Goal: Information Seeking & Learning: Compare options

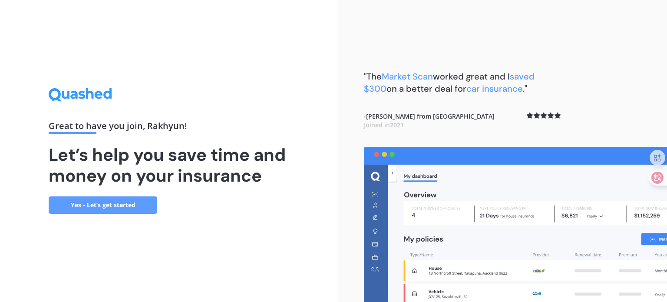
click at [124, 206] on link "Yes - Let’s get started" at bounding box center [103, 204] width 109 height 17
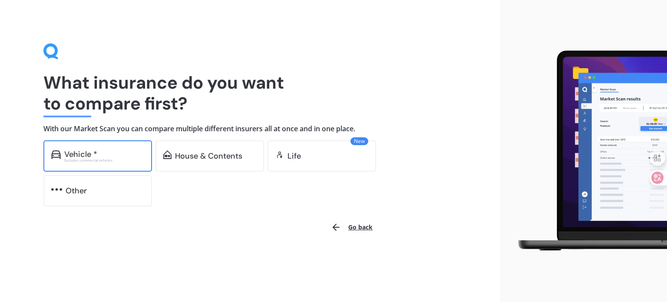
click at [116, 162] on div "Excludes commercial vehicles" at bounding box center [104, 160] width 80 height 3
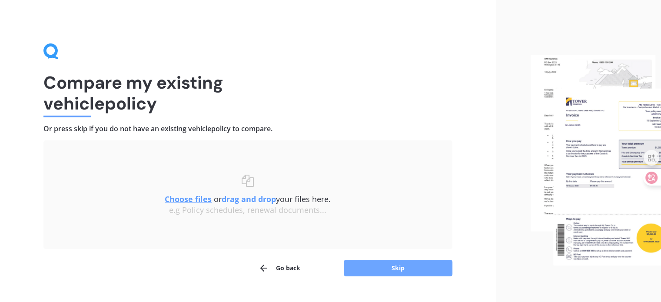
click at [408, 269] on button "Skip" at bounding box center [398, 268] width 109 height 17
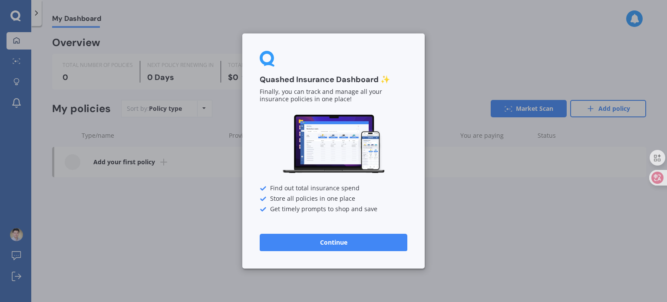
click at [342, 243] on button "Continue" at bounding box center [334, 242] width 148 height 17
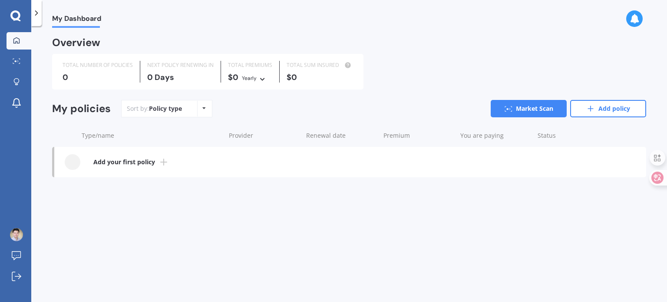
drag, startPoint x: 490, startPoint y: 30, endPoint x: 450, endPoint y: 217, distance: 191.5
click at [450, 217] on div "My Dashboard Overview TOTAL NUMBER OF POLICIES 0 NEXT POLICY RENEWING [DATE] TO…" at bounding box center [349, 166] width 636 height 276
click at [652, 177] on icon at bounding box center [651, 177] width 9 height 9
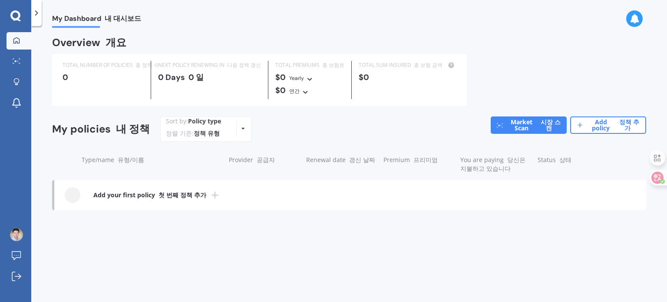
click at [236, 129] on div "Policy type Alphabetical Date added Renewing next" at bounding box center [242, 129] width 13 height 16
click at [422, 220] on div "Overview 개요 TOTAL NUMBER OF POLICIES 총 정책 수 0 NEXT POLICY RENEWING IN 다음 정책 갱신 …" at bounding box center [349, 132] width 594 height 189
click at [14, 15] on icon at bounding box center [15, 15] width 10 height 11
click at [114, 18] on font "내 대시보드" at bounding box center [123, 18] width 36 height 9
click at [79, 20] on span "My Dashboard 내 대시보드" at bounding box center [96, 20] width 89 height 12
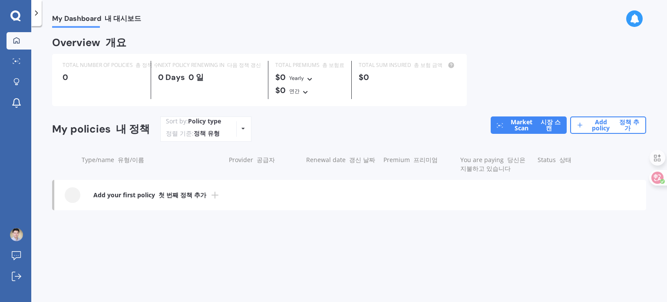
drag, startPoint x: 19, startPoint y: 12, endPoint x: 23, endPoint y: 15, distance: 5.3
click at [19, 13] on icon at bounding box center [15, 15] width 10 height 10
click at [183, 192] on font "첫 번째 정책 추가" at bounding box center [183, 195] width 48 height 8
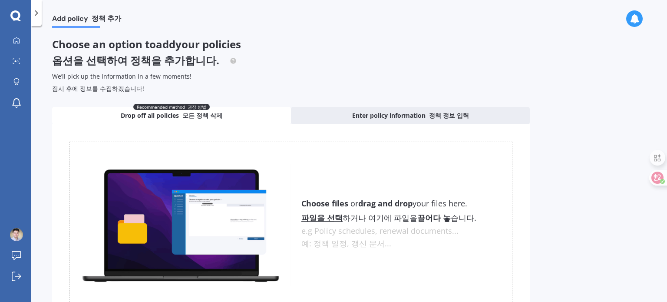
click at [36, 11] on polyline at bounding box center [37, 13] width 2 height 4
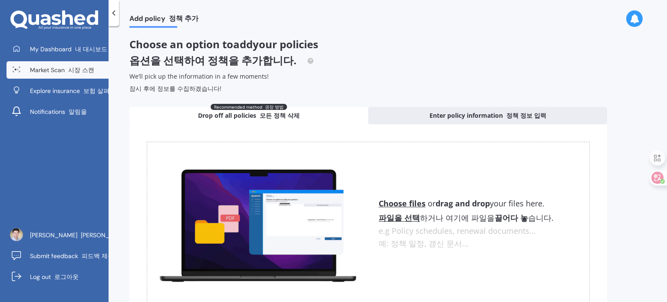
click at [60, 69] on span "Market Scan 시장 스캔" at bounding box center [62, 70] width 64 height 9
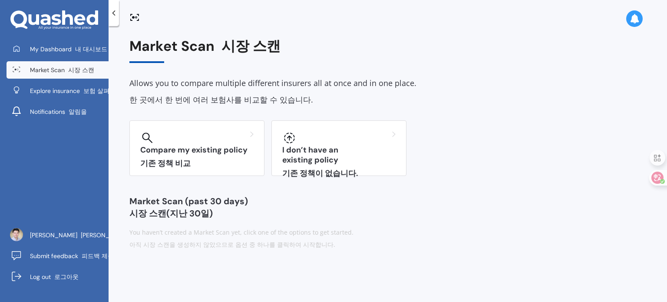
click at [526, 33] on div "Market Scan 시장 스캔 Allows you to compare multiple different insurers all at once…" at bounding box center [388, 166] width 559 height 276
click at [136, 17] on icon at bounding box center [134, 17] width 10 height 10
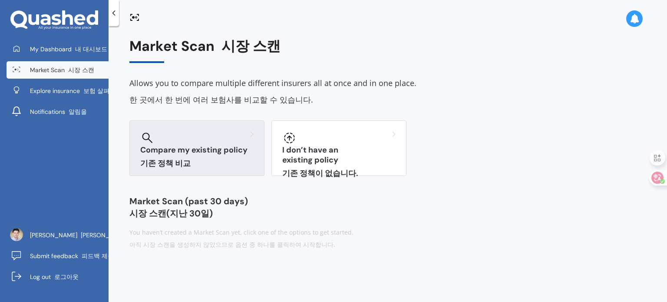
click at [210, 156] on h3 "Compare my existing policy 기존 정책 비교" at bounding box center [196, 158] width 113 height 27
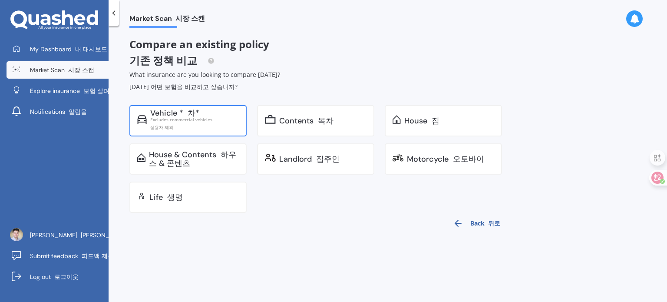
click at [195, 117] on div "Excludes commercial vehicles 상용차 제외" at bounding box center [194, 125] width 89 height 16
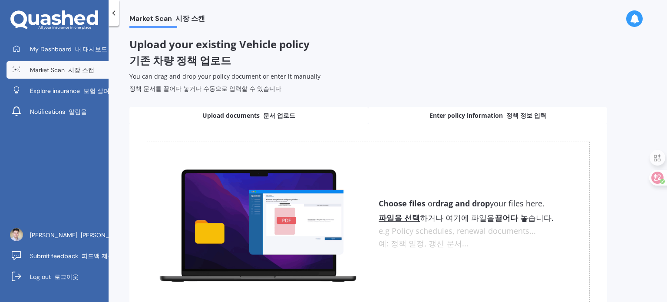
click at [483, 114] on span "Enter policy information 정책 정보 입력" at bounding box center [488, 115] width 117 height 9
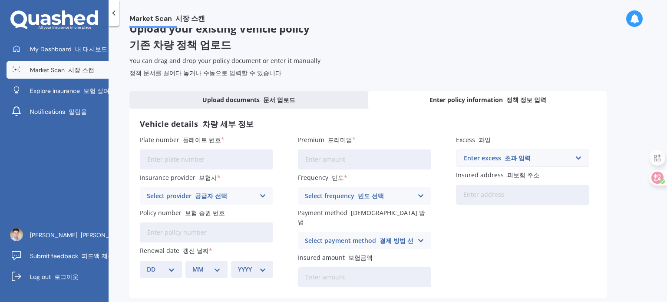
scroll to position [43, 0]
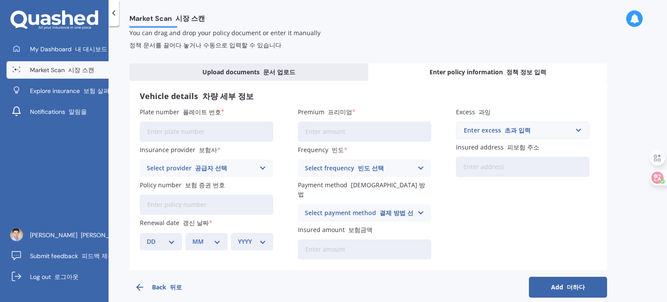
click at [203, 134] on input "Plate number 플레이트 번호" at bounding box center [206, 132] width 133 height 20
type input "ㅣ"
type input "LQJ230"
click at [250, 166] on div "Select provider 공급자 선택" at bounding box center [201, 168] width 108 height 10
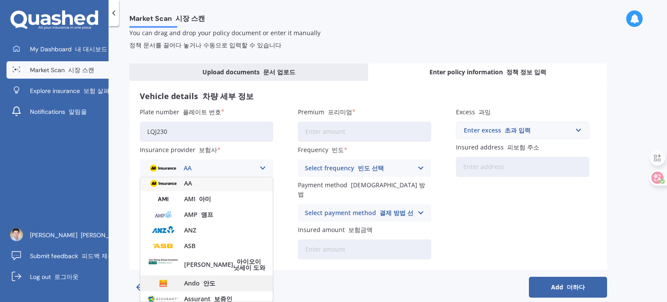
scroll to position [0, 0]
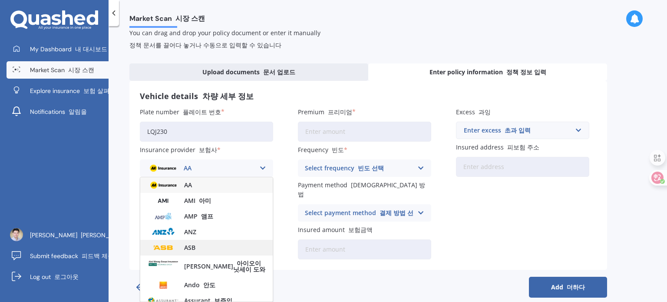
click at [205, 248] on div "ASB" at bounding box center [206, 248] width 133 height 16
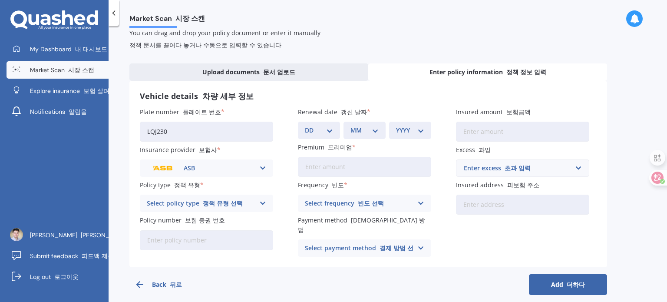
click at [263, 203] on icon at bounding box center [262, 204] width 7 height 10
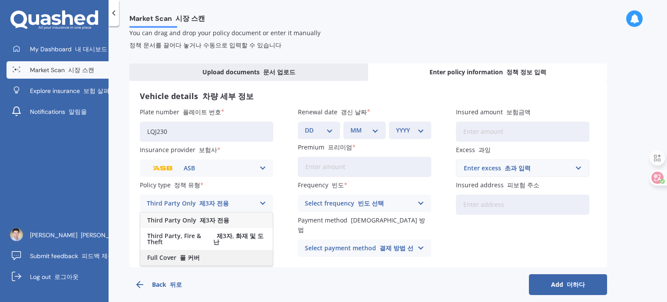
click at [175, 257] on span "Full Cover 풀 커버" at bounding box center [173, 258] width 53 height 6
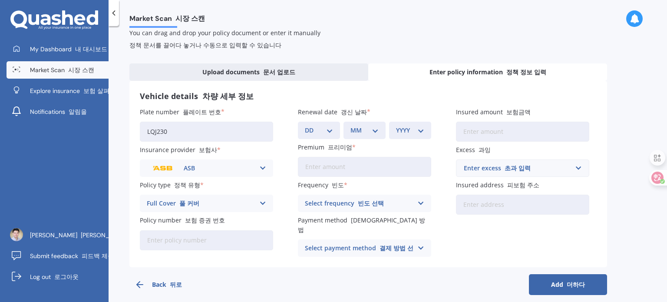
click at [215, 242] on input "Policy number 보험 증권 번호" at bounding box center [206, 240] width 133 height 20
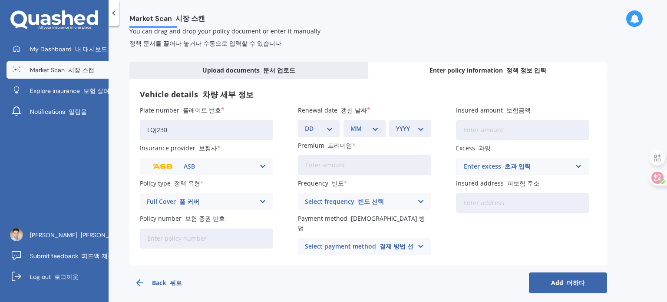
scroll to position [45, 0]
click at [207, 240] on input "Policy number 보험 증권 번호" at bounding box center [206, 239] width 133 height 20
drag, startPoint x: 336, startPoint y: 265, endPoint x: 290, endPoint y: 256, distance: 47.4
click at [336, 265] on div "Back 뒤로 Add 더하다" at bounding box center [368, 279] width 478 height 28
click at [229, 237] on input "Policy number 보험 증권 번호" at bounding box center [206, 239] width 133 height 20
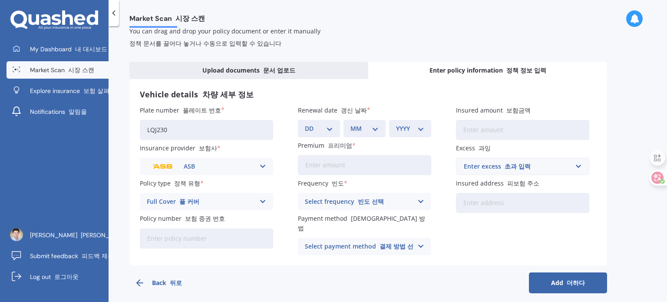
paste input "@ 순예배 처음 기도문 - 순장 (롬8:5-6)_개역개정 5 육신을 따르는 자는 육신의 일을, 영을 따르는 자는 영의 일을 생각하나니 6 육신…"
type input "@ 순예배 처음 기도문 - 순장 (롬8:5-6)_개역개정 5 육신을 따르는 자는 육신의 일을, 영을 따르는 자는 영의 일을 생각하나니 6 육신…"
click at [264, 169] on icon at bounding box center [262, 167] width 7 height 10
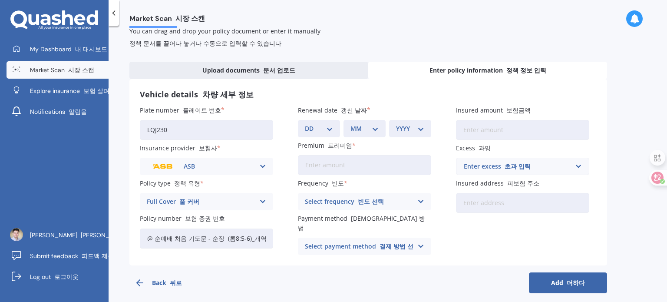
click at [388, 265] on div "Back 뒤로 Add 더하다" at bounding box center [368, 279] width 478 height 28
click at [189, 234] on input "@ 순예배 처음 기도문 - 순장 (롬8:5-6)_개역개정 5 육신을 따르는 자는 육신의 일을, 영을 따르는 자는 영의 일을 생각하나니 6 육신…" at bounding box center [206, 239] width 133 height 20
drag, startPoint x: 144, startPoint y: 237, endPoint x: 283, endPoint y: 244, distance: 139.2
click at [283, 244] on div "Plate number 플레이트 번호 LQJ230 Insurance provider 보험사 ASB AA AMI 아미 AMP 앰프 ANZ ASB…" at bounding box center [368, 180] width 457 height 149
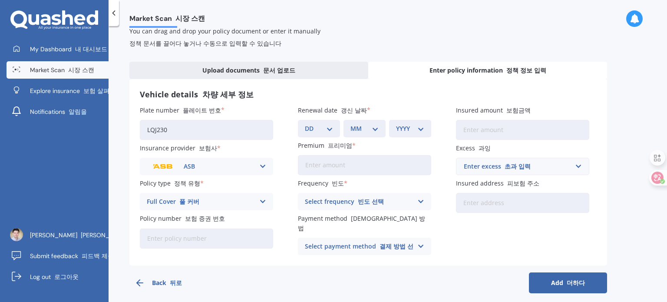
scroll to position [0, 0]
click at [178, 232] on input "Policy number 보험 증권 번호" at bounding box center [206, 239] width 133 height 20
paste input "@ 순예배 처음 기도문 - 순장 (롬8:5-6)_개역개정 5 육신을 따르는 자는 육신의 일을, 영을 따르는 자는 영의 일을 생각하나니 6 육신…"
type input "@"
click at [192, 231] on input "Policy number 보험 증권 번호" at bounding box center [206, 239] width 133 height 20
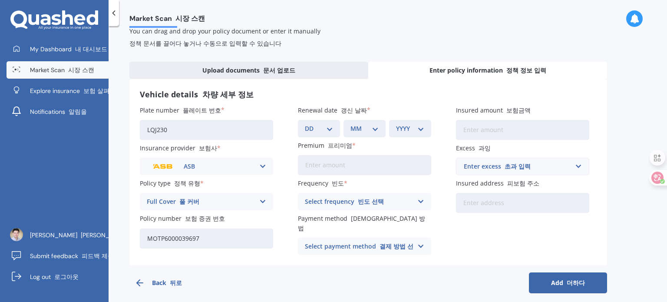
type input "MOTP6000039697"
click at [328, 128] on select "DD 01 02 03 04 05 06 07 08 09 10 11 12 13 14 15 16 17 18 19 20 21 22 23 24 25 2…" at bounding box center [319, 129] width 28 height 10
select select "04"
click at [305, 124] on select "DD 01 02 03 04 05 06 07 08 09 10 11 12 13 14 15 16 17 18 19 20 21 22 23 24 25 2…" at bounding box center [319, 129] width 28 height 10
click at [370, 131] on select "MM 01 02 03 04 05 06 07 08 09 10 11 12" at bounding box center [365, 129] width 28 height 10
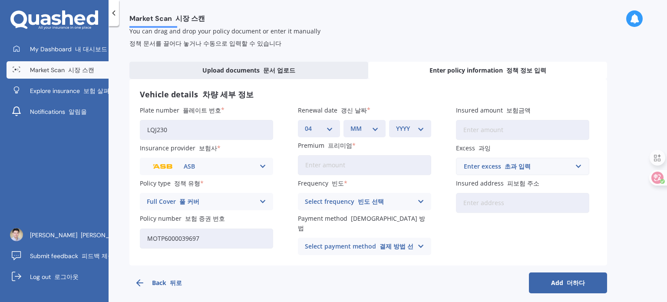
select select "10"
click at [351, 124] on select "MM 01 02 03 04 05 06 07 08 09 10 11 12" at bounding box center [365, 129] width 28 height 10
click at [415, 126] on select "YYYY 2027 2026 2025 2024 2023 2022 2021 2020 2019 2018 2017 2016 2015 2014 2013…" at bounding box center [410, 129] width 28 height 10
select select "2025"
click at [396, 124] on select "YYYY 2027 2026 2025 2024 2023 2022 2021 2020 2019 2018 2017 2016 2015 2014 2013…" at bounding box center [410, 129] width 28 height 10
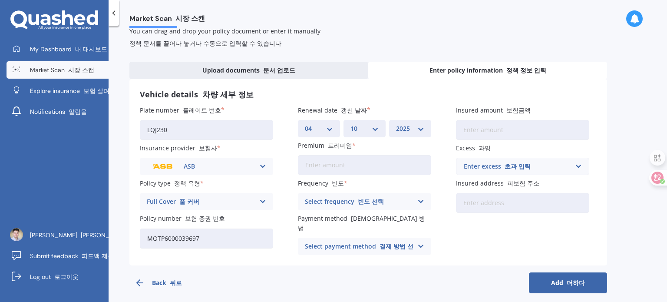
click at [346, 160] on input "Premium 프리미엄" at bounding box center [364, 165] width 133 height 20
click at [414, 203] on div "Select frequency 빈도 선택 Yearly Six-Monthly Quarterly Monthly Fortnightly Weekly" at bounding box center [364, 201] width 133 height 17
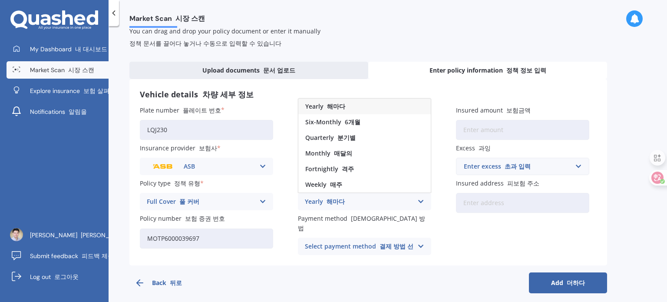
click at [354, 106] on div "Yearly 해마다" at bounding box center [364, 107] width 133 height 16
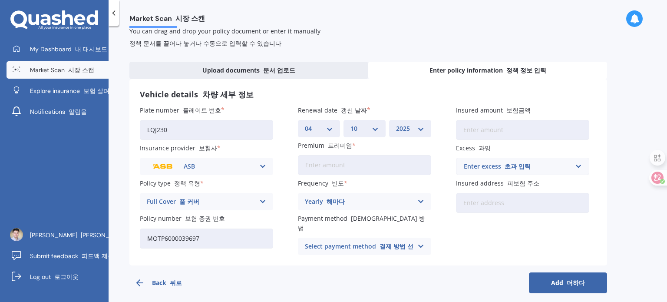
click at [378, 159] on input "Premium 프리미엄" at bounding box center [364, 165] width 133 height 20
click at [419, 242] on icon at bounding box center [421, 247] width 7 height 10
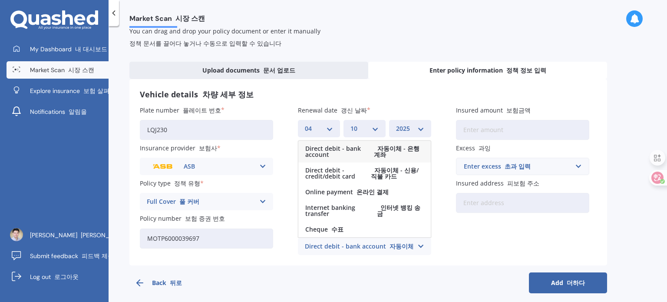
click at [326, 146] on span "Direct debit - bank account 자동이체 - 은행 계좌" at bounding box center [364, 152] width 119 height 12
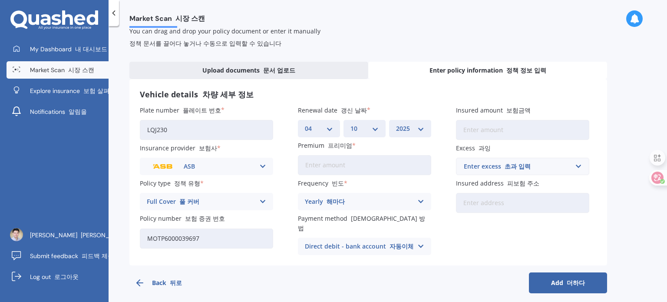
click at [424, 242] on icon at bounding box center [421, 247] width 7 height 10
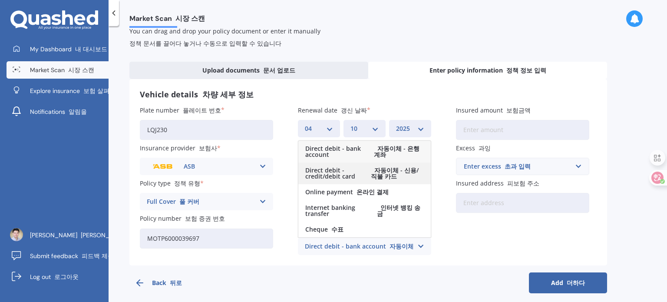
click at [398, 169] on font "자동이체 - 신용/직불 카드" at bounding box center [397, 173] width 53 height 12
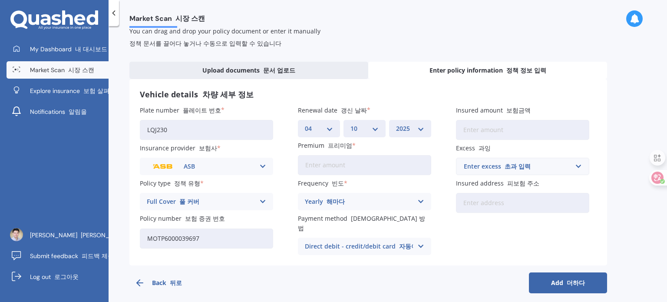
drag, startPoint x: 423, startPoint y: 234, endPoint x: 425, endPoint y: 229, distance: 5.6
click at [423, 242] on icon at bounding box center [421, 247] width 7 height 10
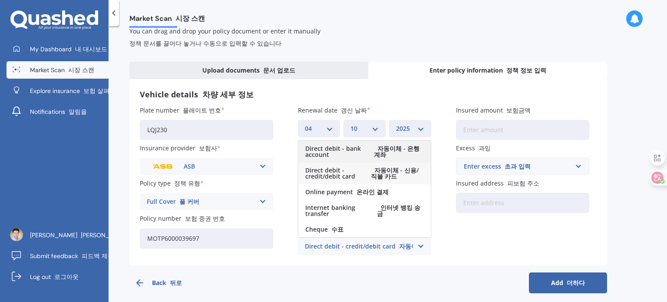
click at [377, 145] on font "자동이체 - 은행 계좌" at bounding box center [397, 151] width 46 height 14
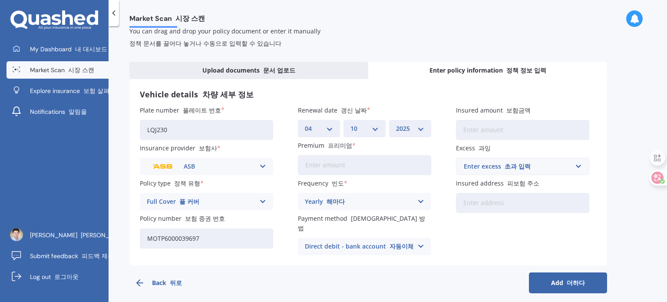
click at [521, 130] on input "Insured amount 보험금액" at bounding box center [522, 130] width 133 height 20
click at [558, 170] on div "Enter excess 초과 입력" at bounding box center [517, 167] width 107 height 10
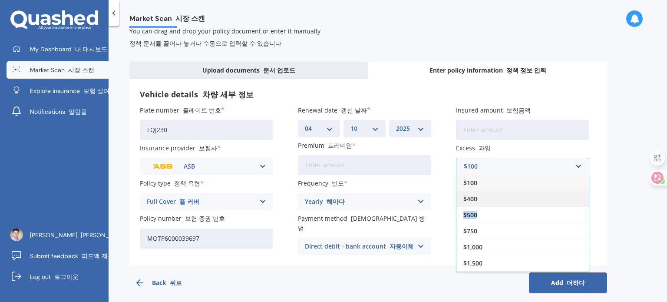
drag, startPoint x: 485, startPoint y: 212, endPoint x: 491, endPoint y: 197, distance: 15.8
click at [491, 197] on div "$100 $400 $500 $750 $1,000 $1,500 $2,000" at bounding box center [522, 223] width 133 height 97
click at [491, 197] on div "$400" at bounding box center [523, 199] width 133 height 16
click at [447, 225] on div "Plate number 플레이트 번호 LQJ230 Insurance provider 보험사 ASB AA AMI 아미 AMP 앰프 ANZ ASB…" at bounding box center [368, 180] width 457 height 149
click at [470, 206] on input "Insured address 피보험 주소" at bounding box center [522, 203] width 133 height 20
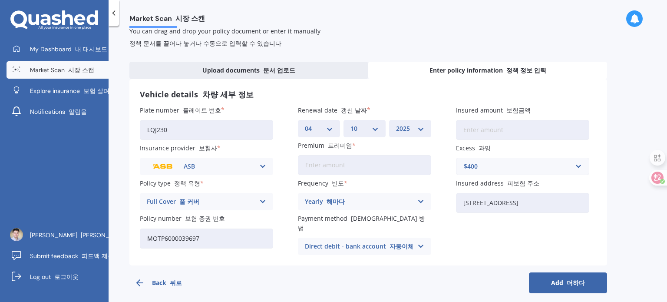
click at [563, 202] on input "[STREET_ADDRESS]" at bounding box center [522, 203] width 133 height 20
drag, startPoint x: 566, startPoint y: 202, endPoint x: 571, endPoint y: 205, distance: 5.9
click at [567, 202] on input "[STREET_ADDRESS]" at bounding box center [522, 203] width 133 height 20
drag, startPoint x: 561, startPoint y: 206, endPoint x: 608, endPoint y: 198, distance: 47.6
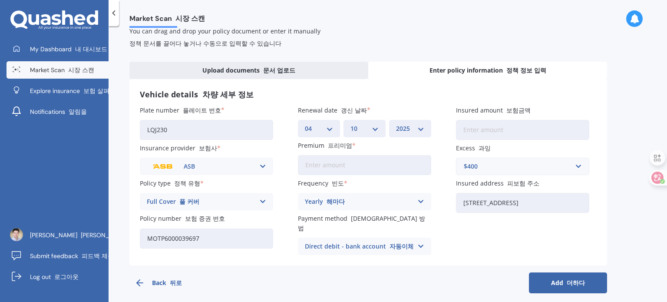
click at [608, 198] on div "Market Scan Upload your existing Vehicle policy 기존 차량 정책 업로드 You can drag and d…" at bounding box center [388, 166] width 559 height 276
click at [585, 202] on input "[STREET_ADDRESS]" at bounding box center [522, 203] width 133 height 20
click at [565, 202] on input "[STREET_ADDRESS]" at bounding box center [522, 203] width 133 height 20
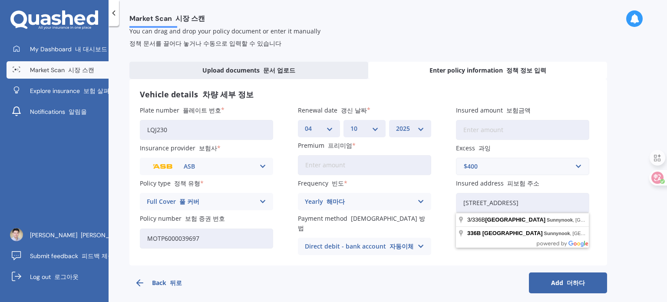
scroll to position [0, 0]
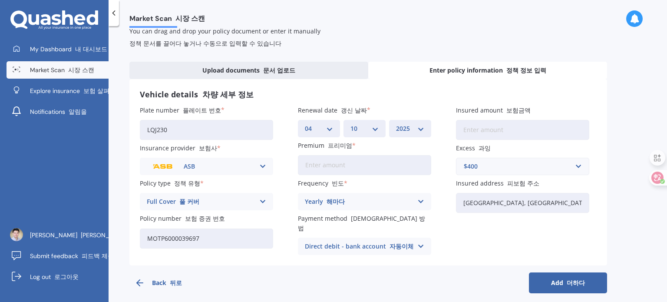
click at [544, 206] on input "[GEOGRAPHIC_DATA], [GEOGRAPHIC_DATA], [GEOGRAPHIC_DATA]" at bounding box center [522, 203] width 133 height 20
click at [476, 236] on div "Plate number 플레이트 번호 LQJ230 Insurance provider 보험사 ASB AA AMI 아미 AMP 앰프 ANZ ASB…" at bounding box center [368, 180] width 457 height 149
click at [538, 203] on input "[GEOGRAPHIC_DATA], [GEOGRAPHIC_DATA], [GEOGRAPHIC_DATA]" at bounding box center [522, 203] width 133 height 20
click at [650, 175] on icon at bounding box center [651, 177] width 7 height 7
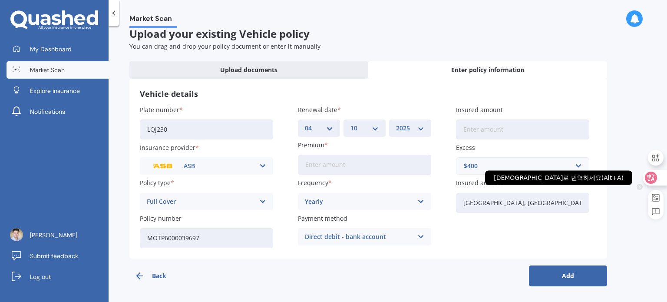
scroll to position [10, 0]
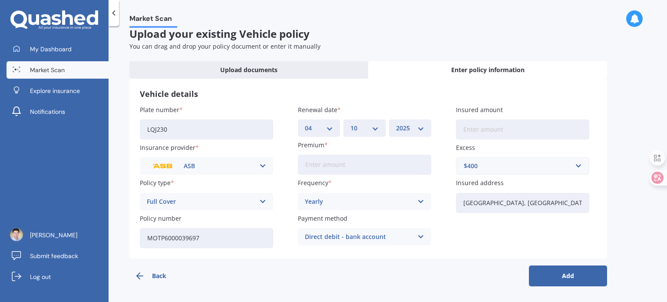
click at [571, 200] on input "[GEOGRAPHIC_DATA], [GEOGRAPHIC_DATA], [GEOGRAPHIC_DATA]" at bounding box center [522, 203] width 133 height 20
drag, startPoint x: 576, startPoint y: 200, endPoint x: 597, endPoint y: 199, distance: 21.3
click at [597, 199] on div "Vehicle details Plate number LQJ230 Insurance provider ASB AA AMI AMP ANZ ASB A…" at bounding box center [368, 169] width 478 height 180
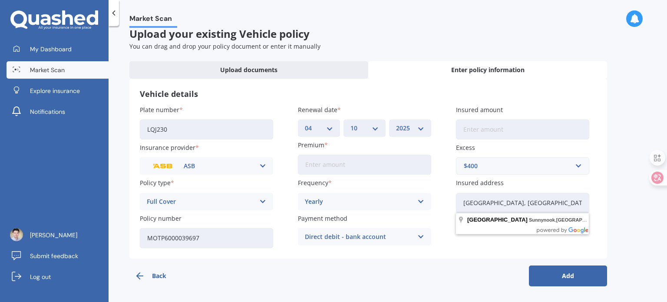
type input "[GEOGRAPHIC_DATA], [GEOGRAPHIC_DATA]"
click at [473, 271] on div "Back Add" at bounding box center [368, 273] width 478 height 28
click at [473, 125] on input "Insured amount" at bounding box center [522, 129] width 133 height 20
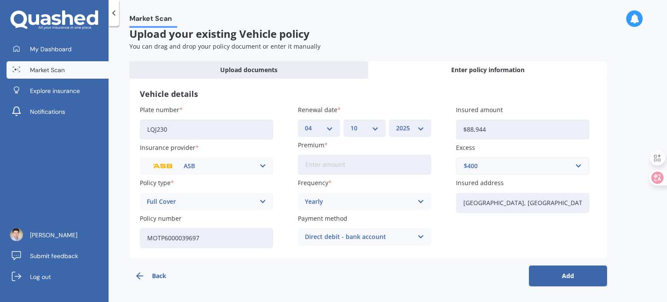
click at [495, 245] on div "Plate number LQJ230 Insurance provider ASB AA AMI AMP ANZ ASB Aioi Nissay Dowa …" at bounding box center [368, 176] width 457 height 143
click at [477, 128] on input "$88,944" at bounding box center [522, 129] width 133 height 20
drag, startPoint x: 504, startPoint y: 131, endPoint x: 497, endPoint y: 131, distance: 6.5
click at [504, 131] on input "$88,944" at bounding box center [522, 129] width 133 height 20
type input "$889"
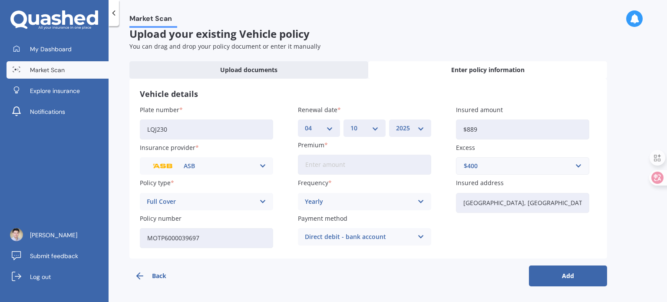
click at [490, 259] on div "Back Add" at bounding box center [368, 273] width 478 height 28
click at [575, 280] on button "Add" at bounding box center [568, 275] width 78 height 21
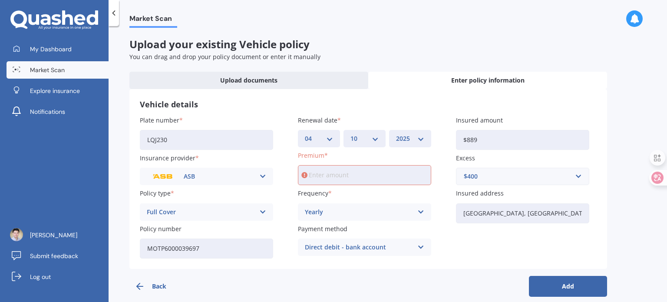
drag, startPoint x: 113, startPoint y: 13, endPoint x: 121, endPoint y: 27, distance: 15.8
click at [113, 14] on icon at bounding box center [113, 13] width 9 height 9
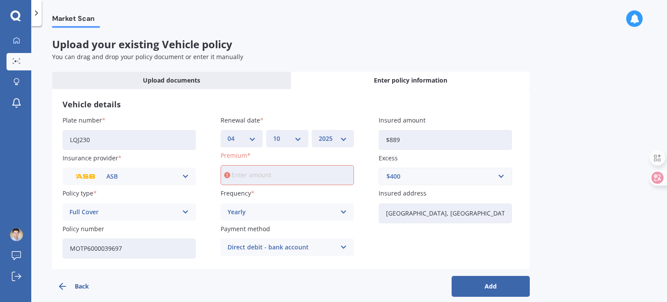
scroll to position [10, 0]
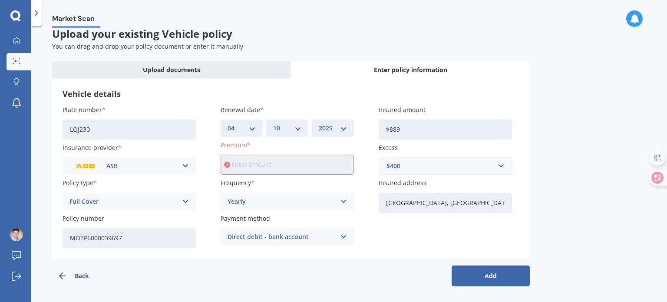
click at [40, 12] on icon at bounding box center [36, 13] width 9 height 9
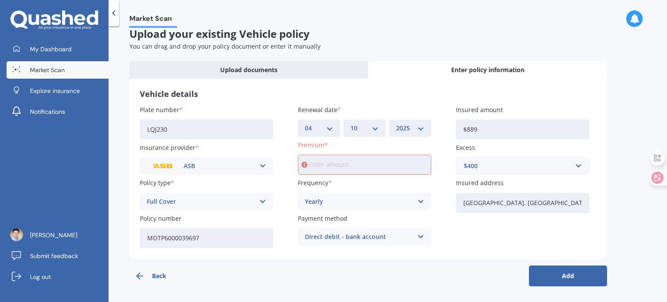
drag, startPoint x: 144, startPoint y: 272, endPoint x: 174, endPoint y: 272, distance: 30.0
click at [144, 272] on icon "button" at bounding box center [140, 276] width 10 height 10
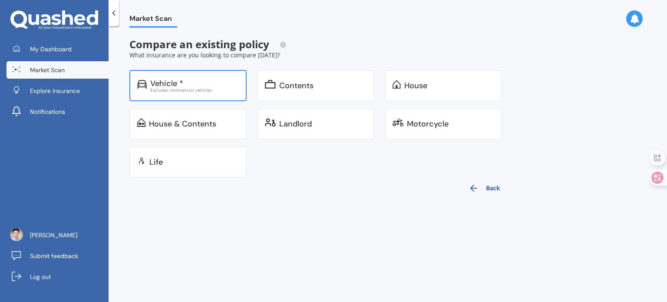
click at [196, 92] on div "Excludes commercial vehicles" at bounding box center [194, 90] width 89 height 4
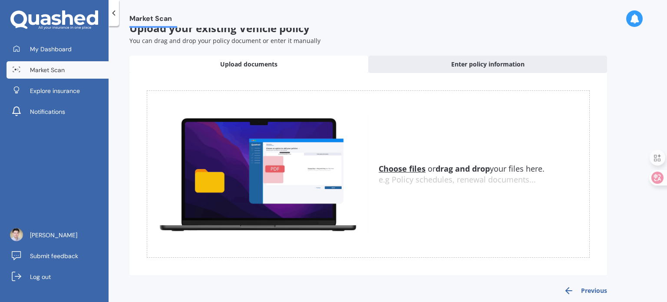
scroll to position [25, 0]
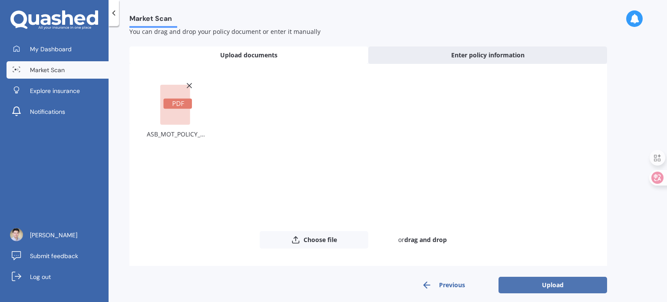
click at [560, 283] on button "Upload" at bounding box center [553, 285] width 109 height 17
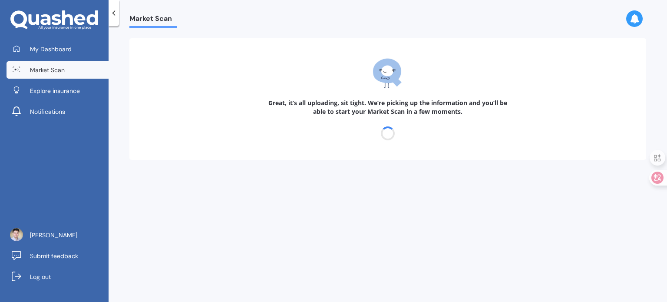
scroll to position [0, 0]
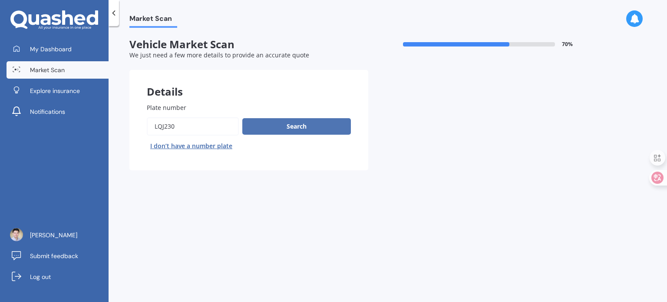
click at [298, 127] on button "Search" at bounding box center [296, 126] width 109 height 17
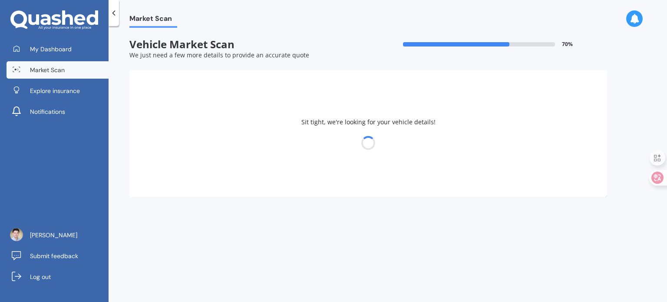
select select "TOYOTA"
select select "WISH"
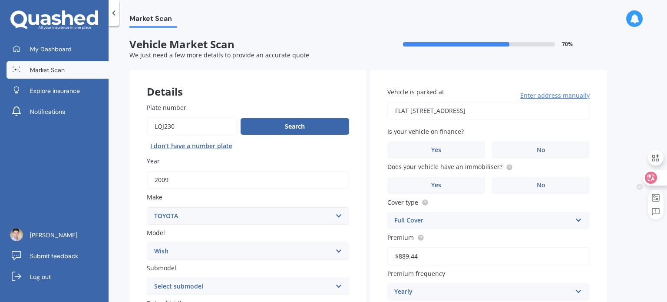
click at [648, 178] on icon at bounding box center [651, 177] width 9 height 9
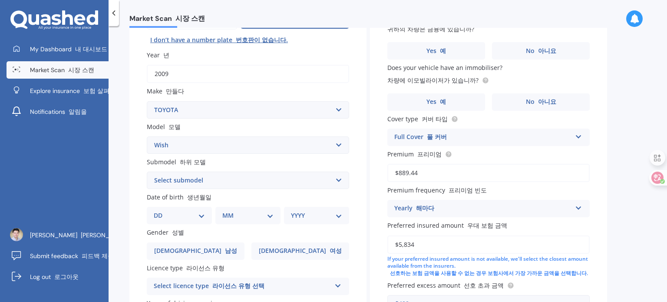
scroll to position [174, 0]
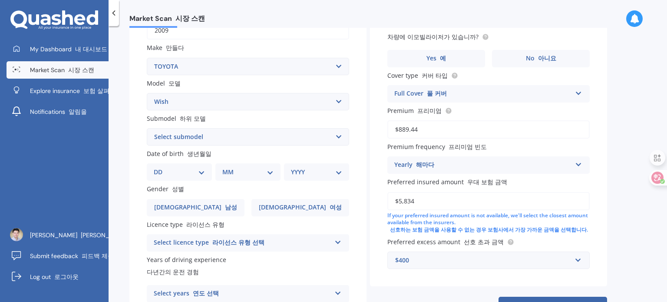
click at [337, 138] on select "Select submodel (All)" at bounding box center [248, 136] width 202 height 17
click at [205, 170] on select "DD 01 02 03 04 05 06 07 08 09 10 11 12 13 14 15 16 17 18 19 20 21 22 23 24 25 2…" at bounding box center [179, 172] width 51 height 10
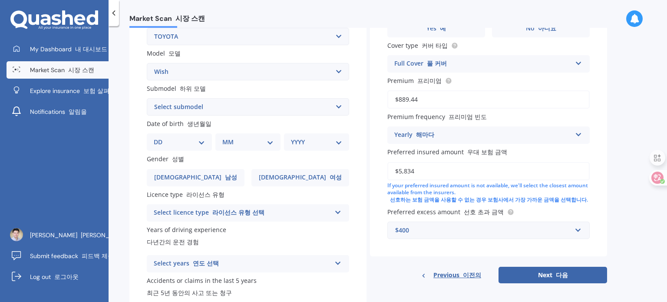
scroll to position [222, 0]
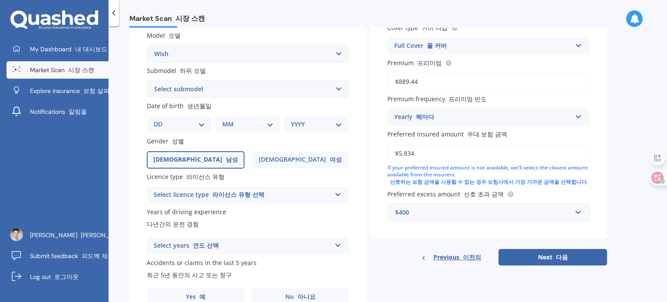
click at [226, 156] on font "남성" at bounding box center [232, 159] width 12 height 8
click at [0, 0] on input "[DEMOGRAPHIC_DATA] 남성" at bounding box center [0, 0] width 0 height 0
click at [197, 126] on select "DD 01 02 03 04 05 06 07 08 09 10 11 12 13 14 15 16 17 18 19 20 21 22 23 24 25 2…" at bounding box center [179, 124] width 51 height 10
select select "25"
click at [161, 119] on select "DD 01 02 03 04 05 06 07 08 09 10 11 12 13 14 15 16 17 18 19 20 21 22 23 24 25 2…" at bounding box center [179, 124] width 51 height 10
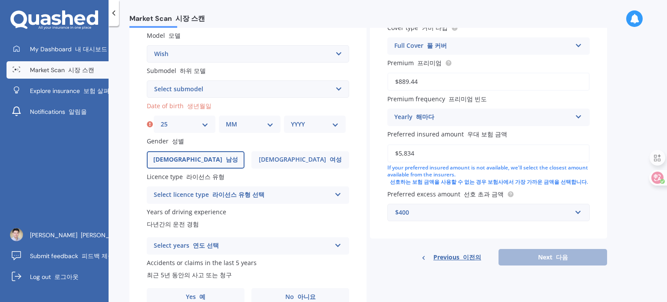
click at [250, 124] on select "MM 01 02 03 04 05 06 07 08 09 10 11 12" at bounding box center [250, 124] width 48 height 10
select select "04"
click at [226, 119] on select "MM 01 02 03 04 05 06 07 08 09 10 11 12" at bounding box center [250, 124] width 48 height 10
click at [298, 126] on select "YYYY 2025 2024 2023 2022 2021 2020 2019 2018 2017 2016 2015 2014 2013 2012 2011…" at bounding box center [315, 124] width 48 height 10
select select "1972"
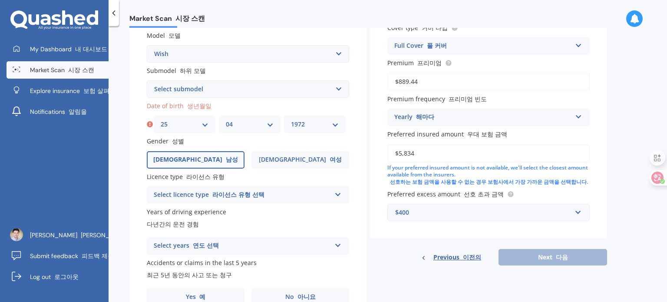
click at [291, 119] on select "YYYY 2025 2024 2023 2022 2021 2020 2019 2018 2017 2016 2015 2014 2013 2012 2011…" at bounding box center [315, 124] width 48 height 10
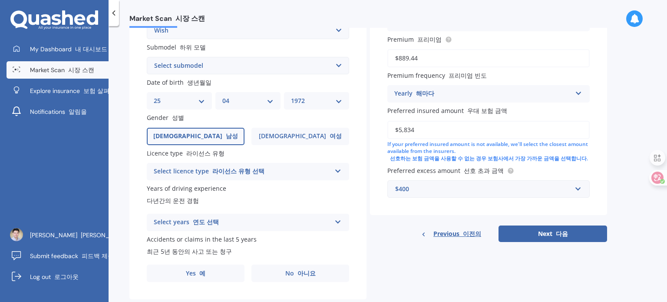
scroll to position [265, 0]
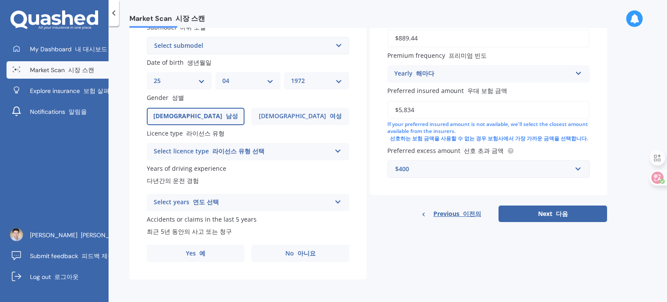
click at [302, 153] on div "Select licence type 라이선스 유형 선택" at bounding box center [242, 151] width 177 height 10
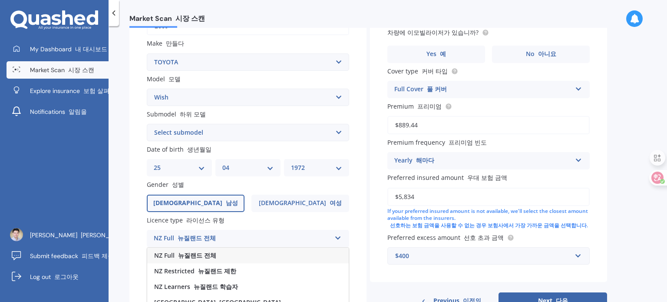
scroll to position [222, 0]
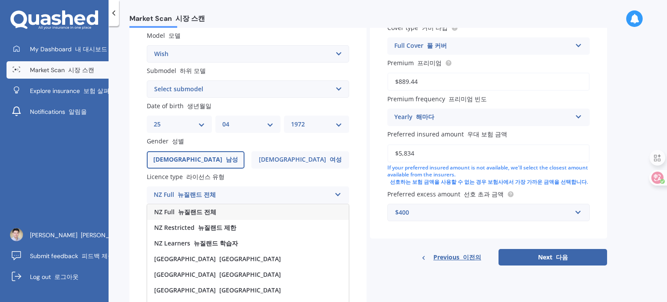
click at [188, 212] on font "뉴질랜드 전체" at bounding box center [197, 212] width 38 height 8
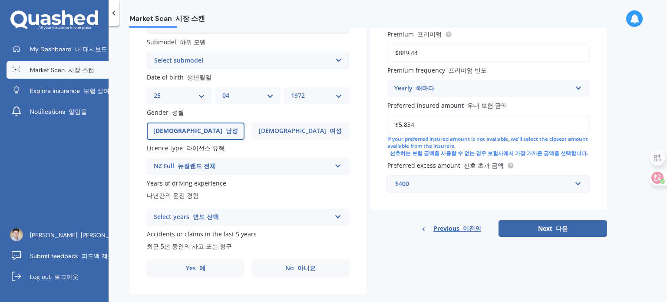
scroll to position [265, 0]
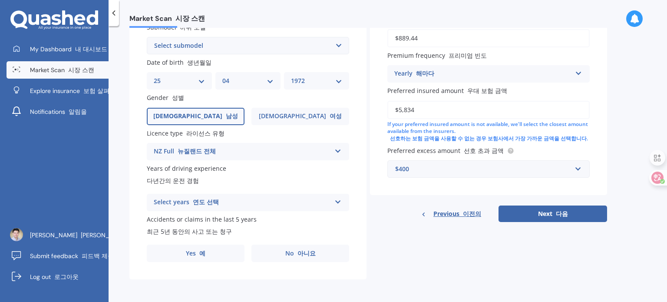
click at [229, 204] on div "Select years 연도 선택" at bounding box center [242, 202] width 177 height 10
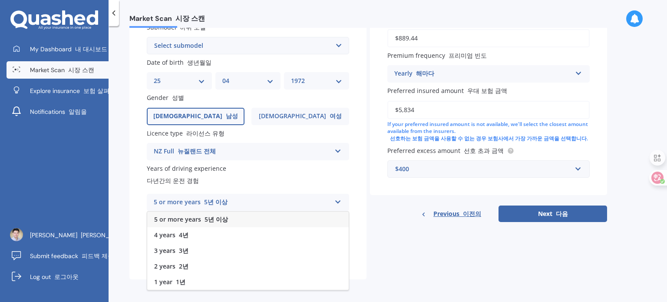
click at [215, 221] on font "5년 이상" at bounding box center [216, 219] width 23 height 8
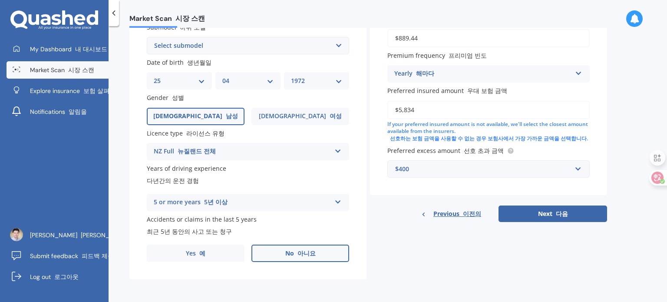
click at [296, 262] on label "No 아니요" at bounding box center [301, 253] width 98 height 17
click at [0, 0] on input "No 아니요" at bounding box center [0, 0] width 0 height 0
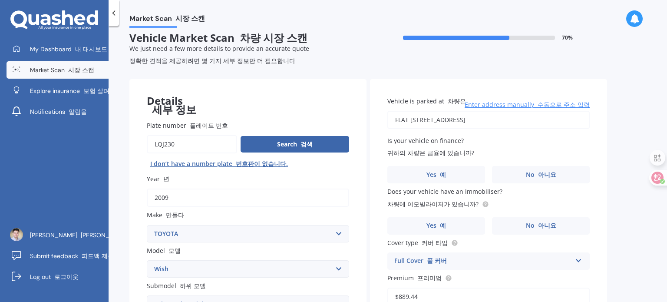
scroll to position [4, 0]
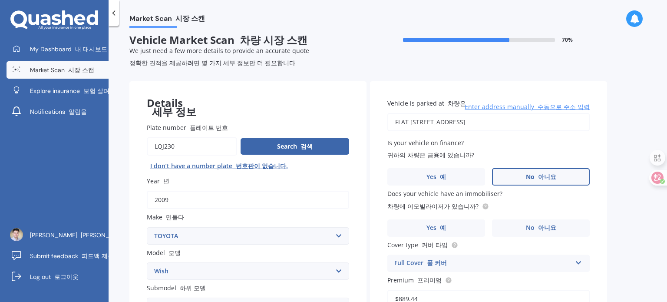
click at [527, 177] on span "No 아니요" at bounding box center [541, 176] width 30 height 7
click at [0, 0] on input "No 아니요" at bounding box center [0, 0] width 0 height 0
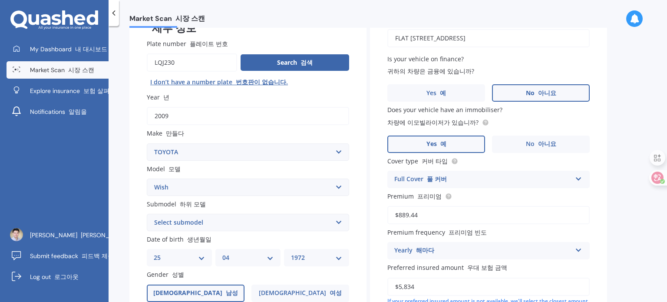
scroll to position [91, 0]
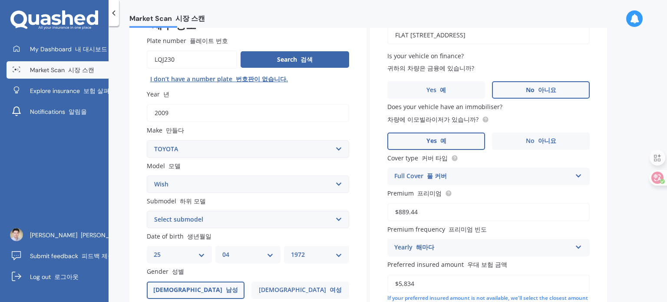
click at [448, 137] on label "Yes 예" at bounding box center [437, 141] width 98 height 17
click at [0, 0] on input "Yes 예" at bounding box center [0, 0] width 0 height 0
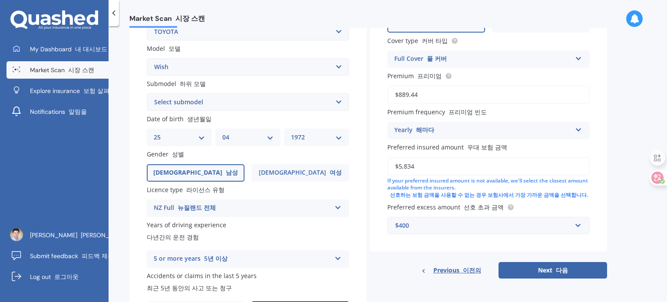
scroll to position [265, 0]
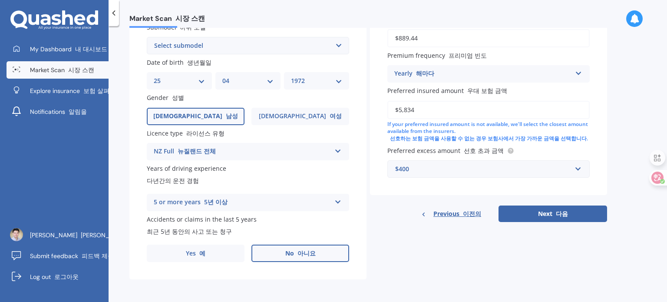
click at [524, 213] on button "Next 다음" at bounding box center [553, 214] width 109 height 17
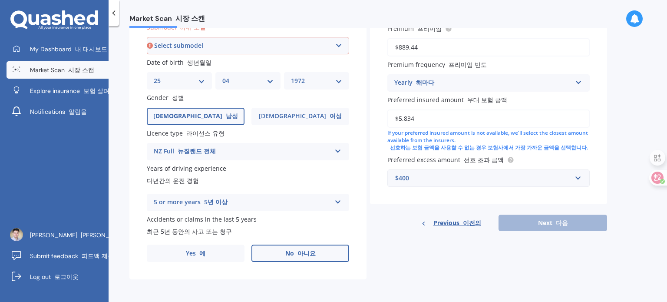
scroll to position [259, 0]
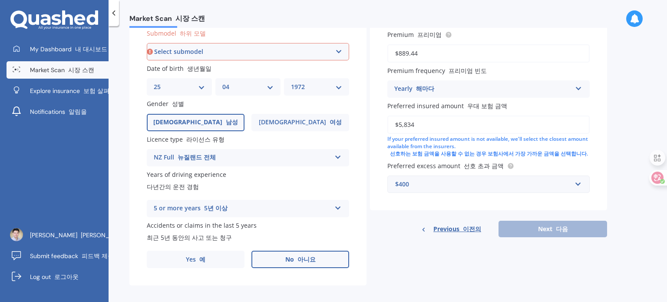
click at [271, 50] on select "Select submodel (All)" at bounding box center [248, 51] width 202 height 17
select select "(ALL)"
click at [147, 43] on select "Select submodel (All)" at bounding box center [248, 51] width 202 height 17
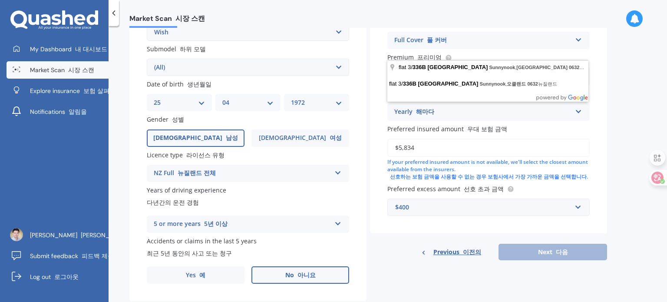
scroll to position [249, 0]
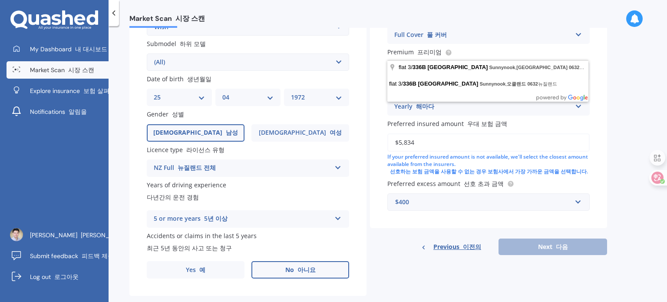
click at [532, 247] on div "Previous 이전의 Next 다음" at bounding box center [488, 247] width 237 height 17
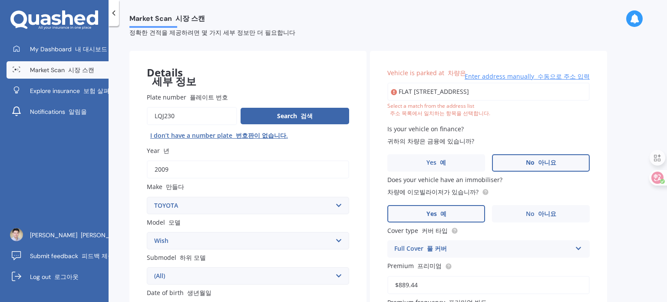
scroll to position [31, 0]
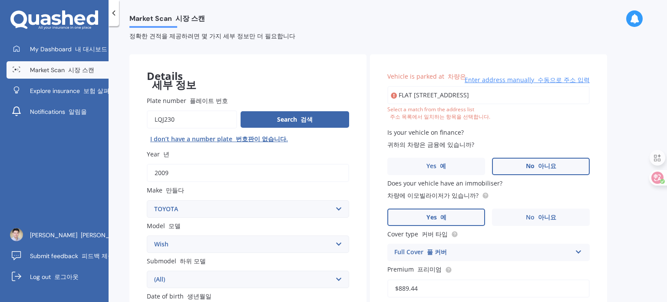
click at [510, 97] on input "FLAT [STREET_ADDRESS]" at bounding box center [489, 95] width 202 height 18
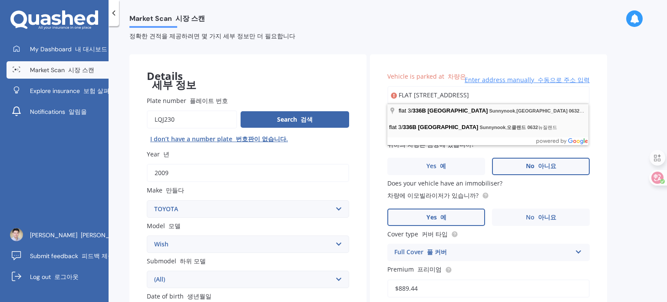
type input "flat [STREET_ADDRESS] [GEOGRAPHIC_DATA]"
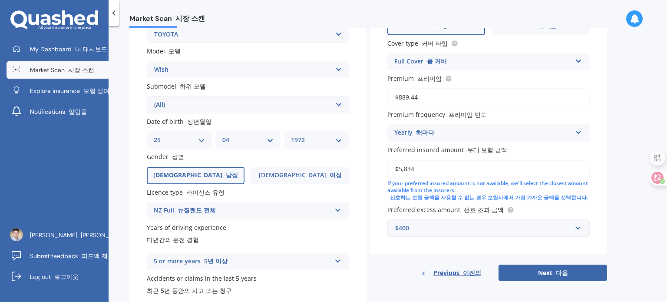
scroll to position [265, 0]
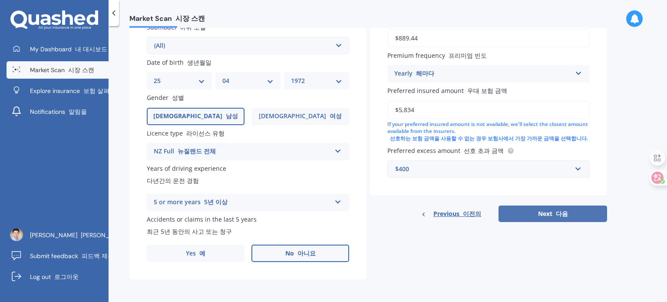
click at [548, 215] on button "Next 다음" at bounding box center [553, 214] width 109 height 17
select select "25"
select select "04"
select select "1972"
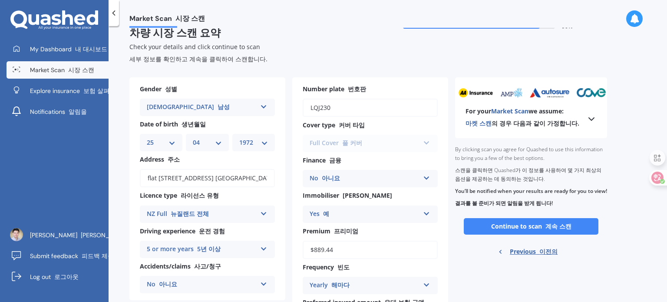
scroll to position [43, 0]
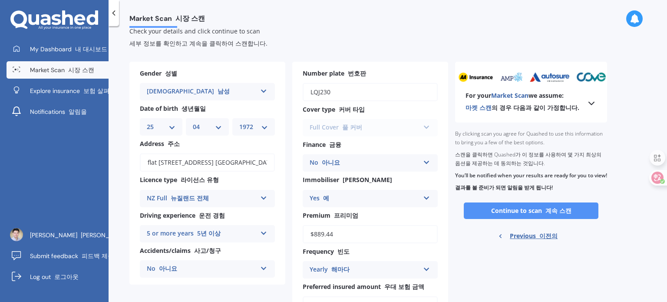
click at [539, 218] on button "Continue to scan 계속 스캔" at bounding box center [531, 210] width 135 height 17
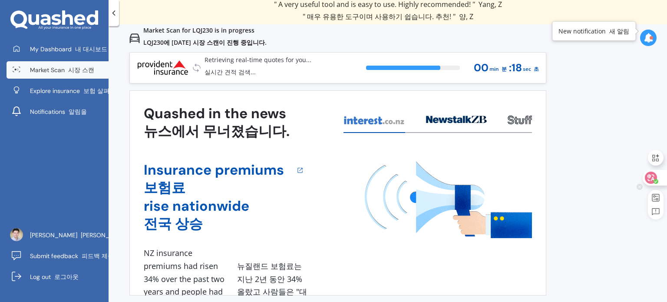
click at [651, 179] on icon at bounding box center [651, 177] width 9 height 9
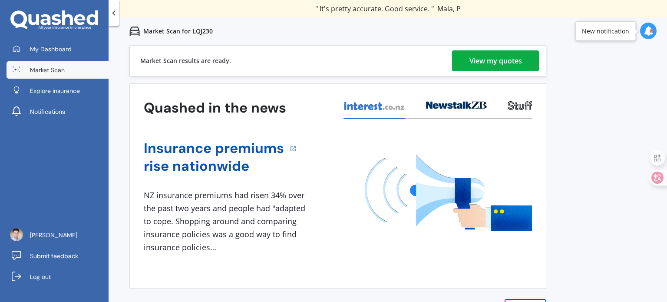
click at [500, 62] on div "View my quotes" at bounding box center [496, 60] width 53 height 21
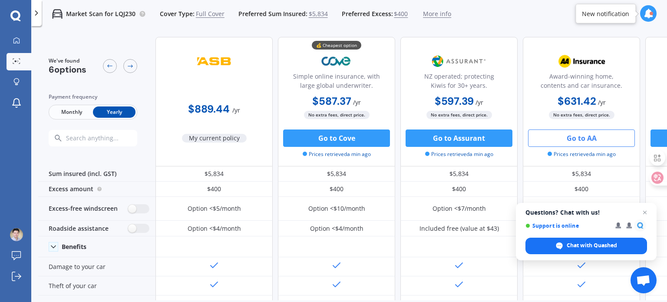
click at [590, 138] on button "Go to AA" at bounding box center [581, 137] width 107 height 17
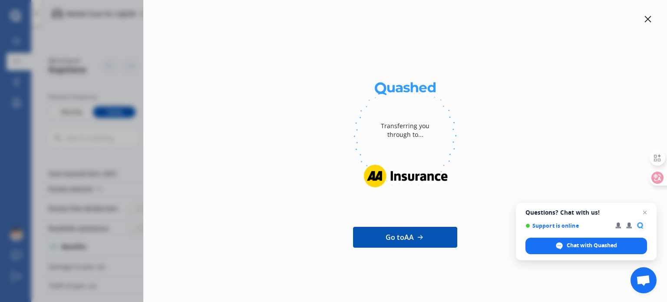
click at [646, 20] on icon at bounding box center [648, 19] width 7 height 7
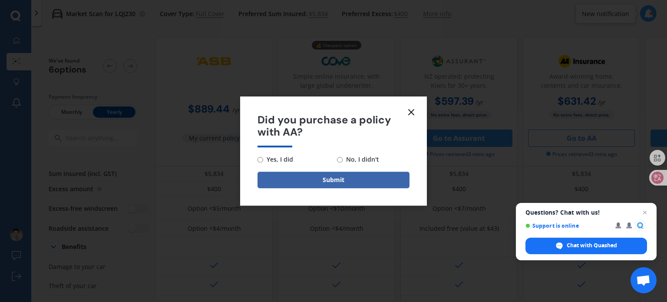
click at [407, 113] on icon at bounding box center [411, 112] width 10 height 10
